Goal: Task Accomplishment & Management: Use online tool/utility

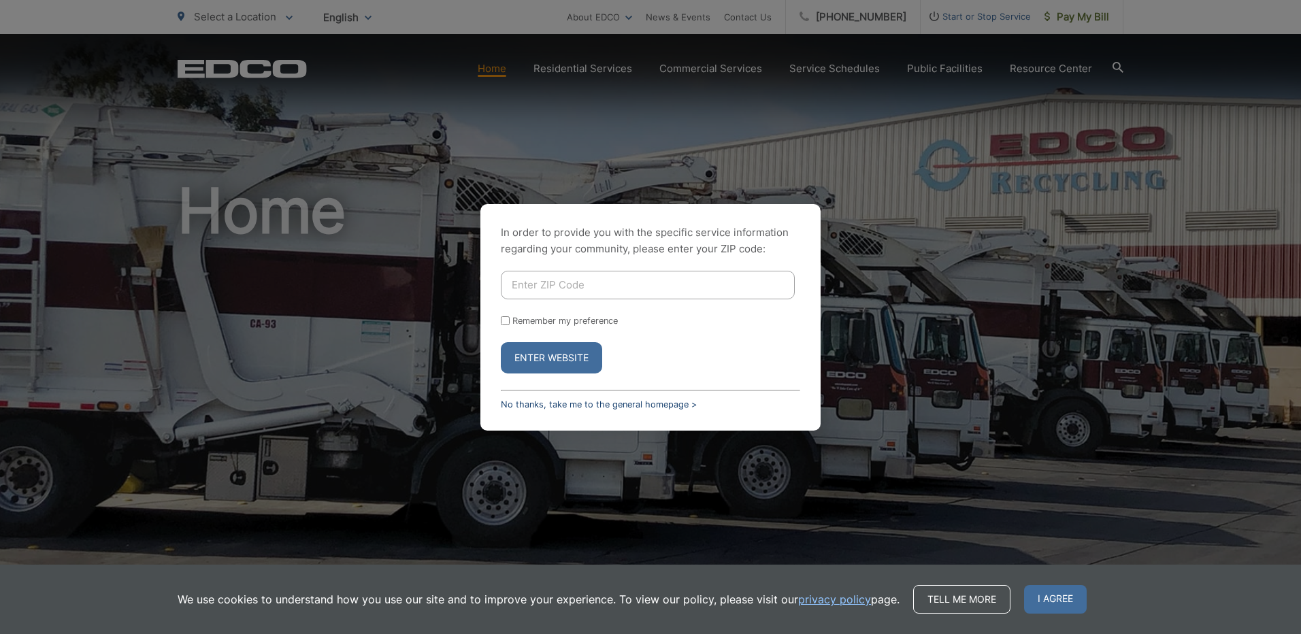
drag, startPoint x: 602, startPoint y: 406, endPoint x: 611, endPoint y: 399, distance: 10.6
click at [602, 406] on link "No thanks, take me to the general homepage >" at bounding box center [599, 405] width 196 height 10
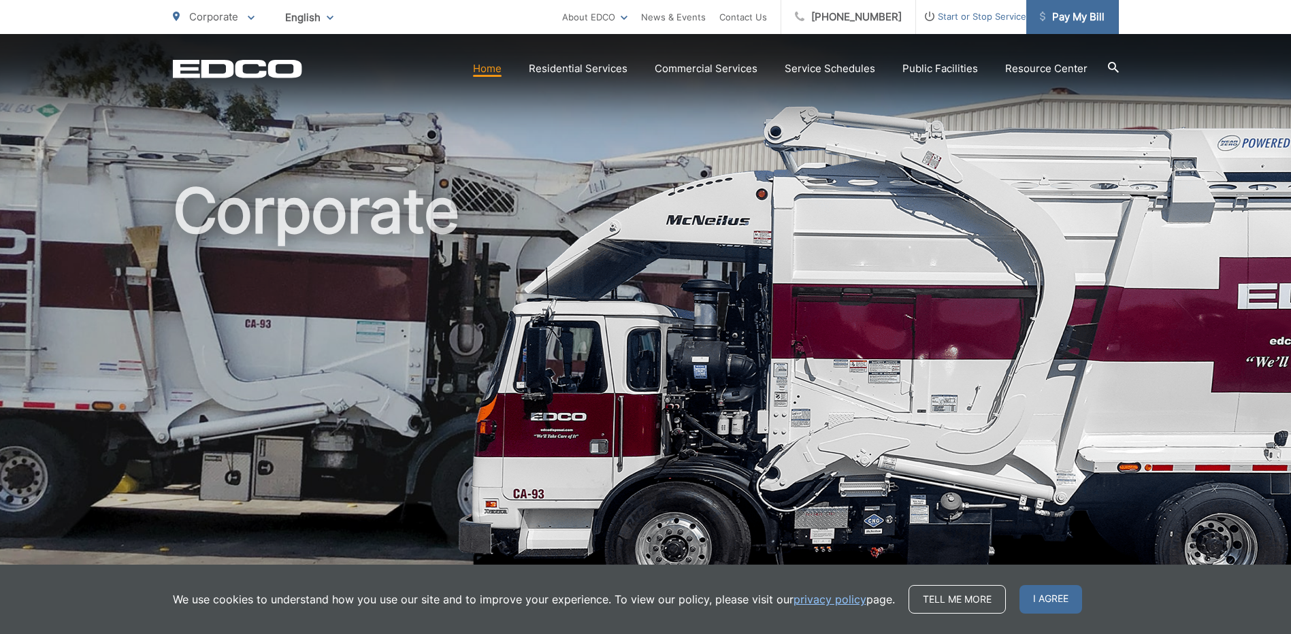
click at [1073, 15] on span "Pay My Bill" at bounding box center [1072, 17] width 65 height 16
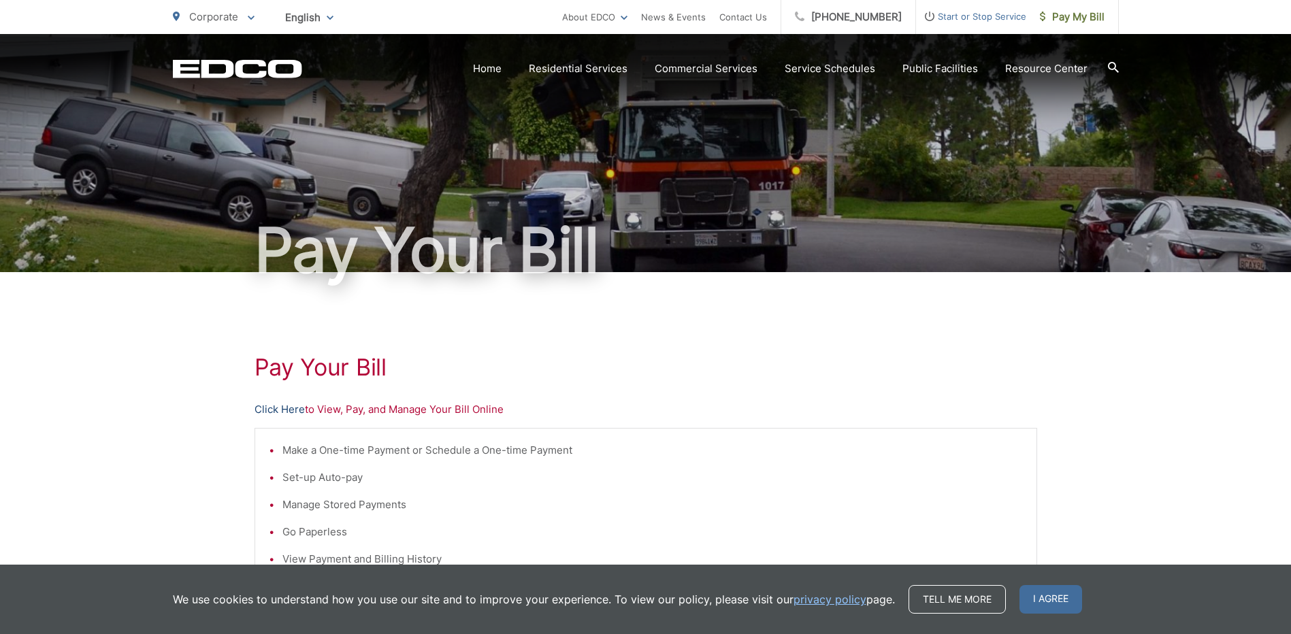
click at [286, 407] on link "Click Here" at bounding box center [280, 410] width 50 height 16
